Goal: Information Seeking & Learning: Check status

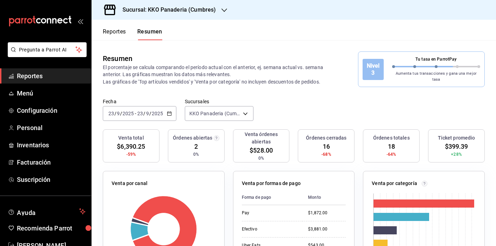
click at [120, 35] on button "Reportes" at bounding box center [114, 34] width 23 height 12
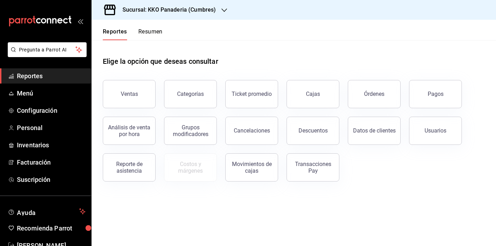
click at [148, 32] on button "Resumen" at bounding box center [150, 34] width 24 height 12
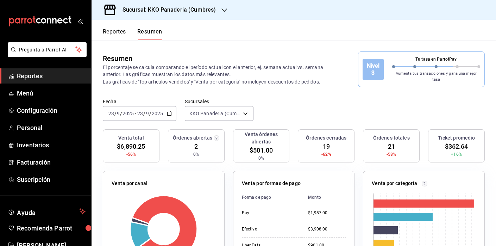
click at [117, 33] on button "Reportes" at bounding box center [114, 34] width 23 height 12
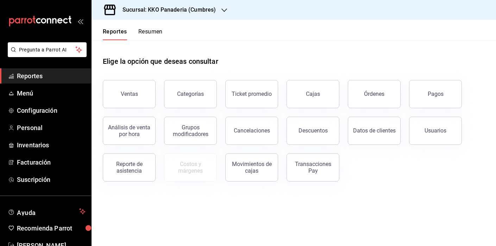
click at [143, 33] on button "Resumen" at bounding box center [150, 34] width 24 height 12
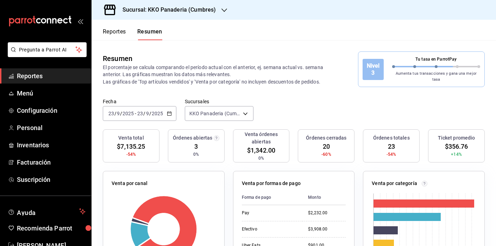
click at [31, 79] on span "Reportes" at bounding box center [51, 76] width 69 height 10
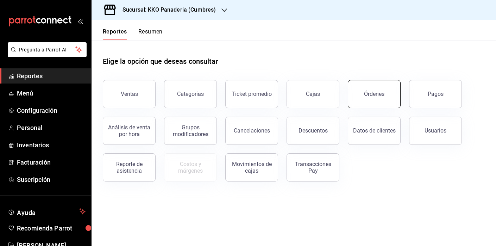
click at [380, 94] on div "Órdenes" at bounding box center [374, 94] width 20 height 7
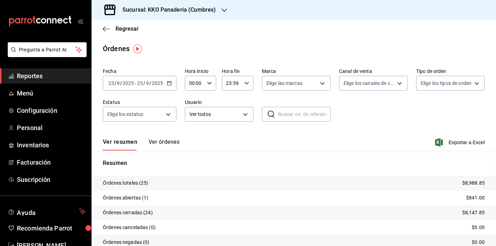
click at [45, 77] on span "Reportes" at bounding box center [51, 76] width 69 height 10
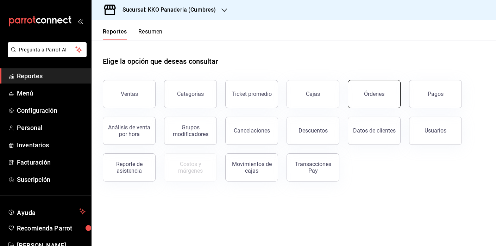
click at [361, 95] on button "Órdenes" at bounding box center [374, 94] width 53 height 28
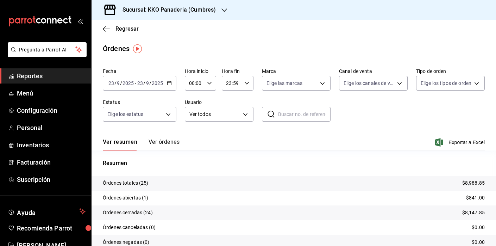
click at [169, 139] on button "Ver órdenes" at bounding box center [164, 144] width 31 height 12
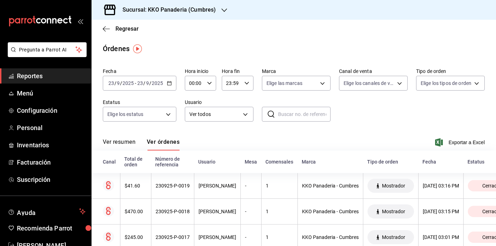
click at [21, 77] on span "Reportes" at bounding box center [51, 76] width 69 height 10
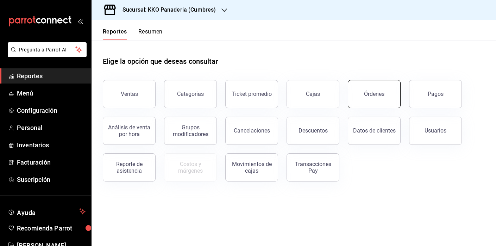
click at [366, 89] on button "Órdenes" at bounding box center [374, 94] width 53 height 28
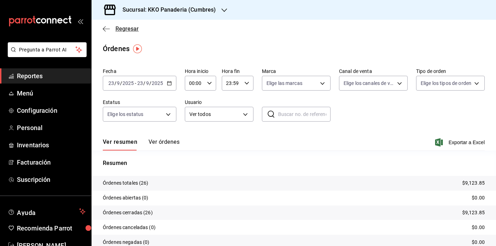
click at [105, 27] on icon "button" at bounding box center [106, 29] width 7 height 6
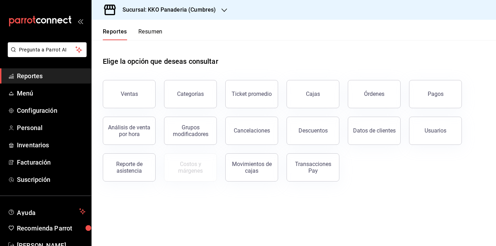
click at [148, 29] on button "Resumen" at bounding box center [150, 34] width 24 height 12
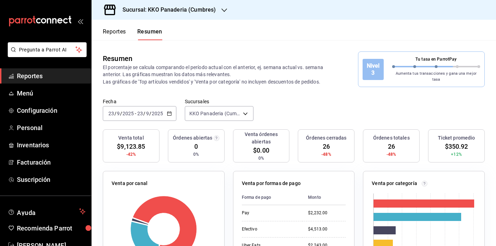
click at [26, 81] on link "Reportes" at bounding box center [45, 75] width 91 height 15
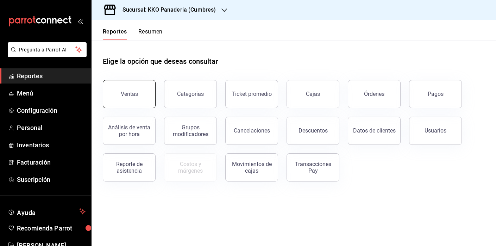
click at [135, 92] on div "Ventas" at bounding box center [129, 94] width 17 height 7
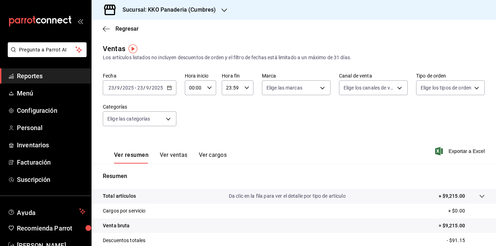
click at [24, 73] on span "Reportes" at bounding box center [51, 76] width 69 height 10
